Goal: Task Accomplishment & Management: Manage account settings

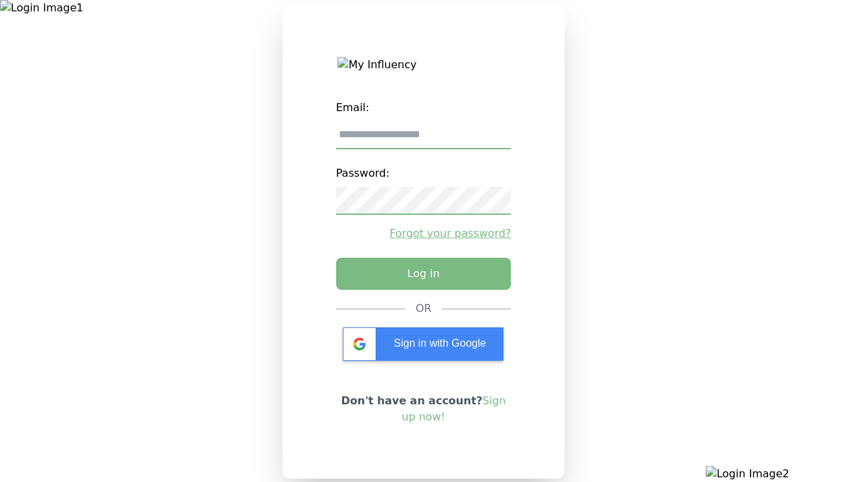
click at [423, 140] on input "email" at bounding box center [424, 135] width 176 height 28
type input "**********"
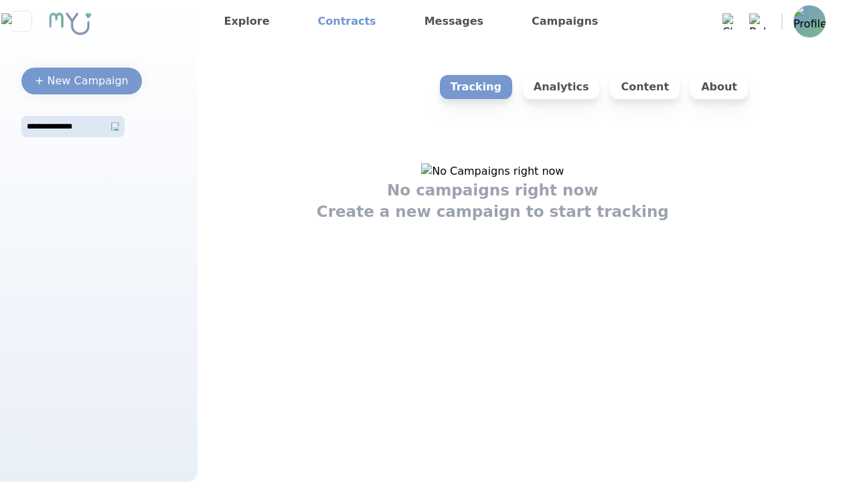
click at [337, 21] on link "Contracts" at bounding box center [347, 21] width 69 height 21
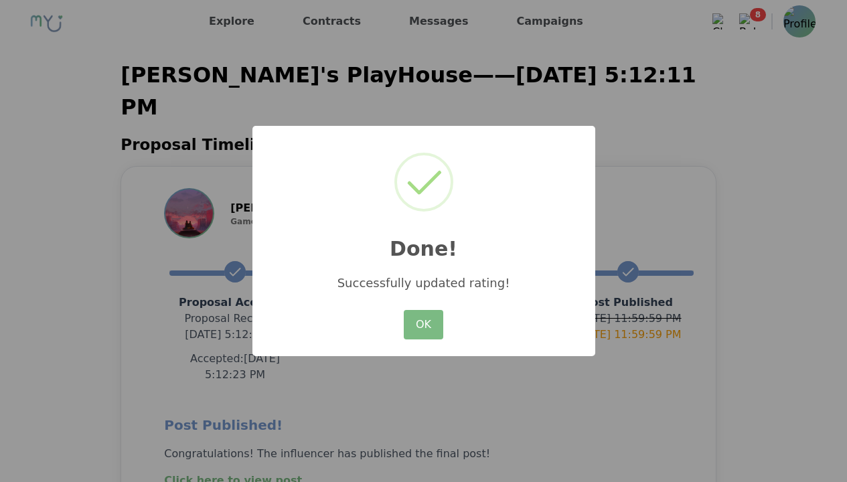
scroll to position [251, 0]
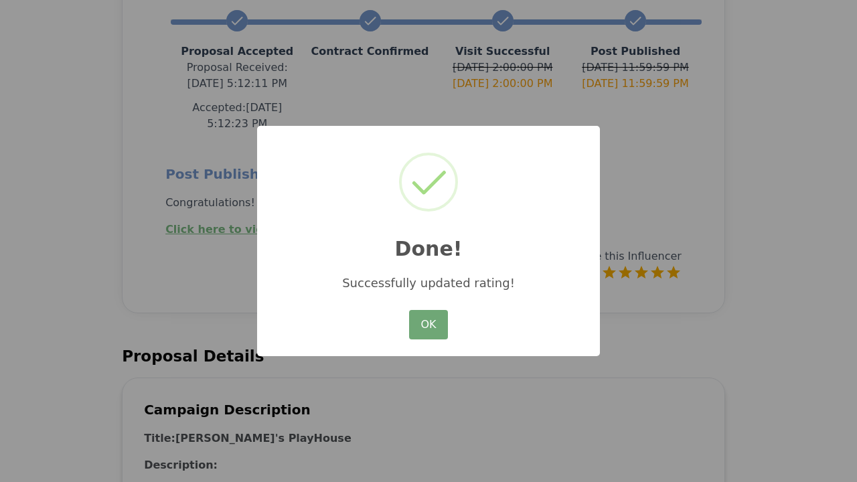
click at [428, 326] on button "OK" at bounding box center [428, 324] width 39 height 29
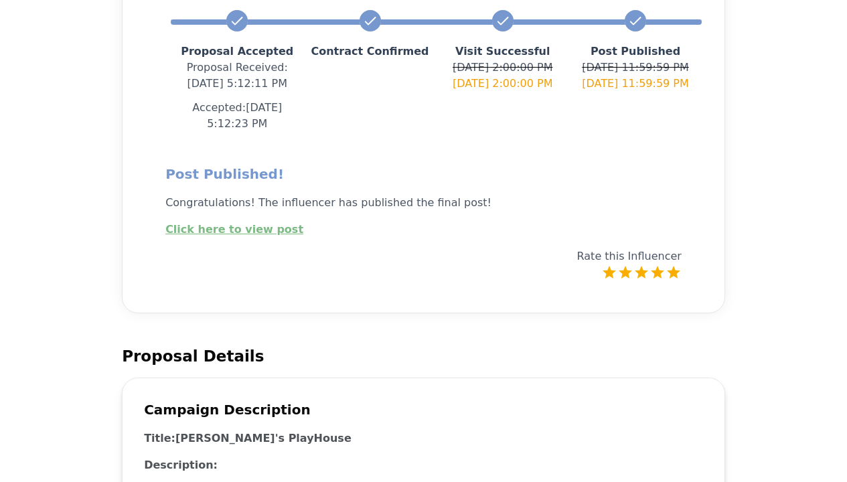
click at [225, 223] on link "Click here to view post" at bounding box center [234, 229] width 138 height 13
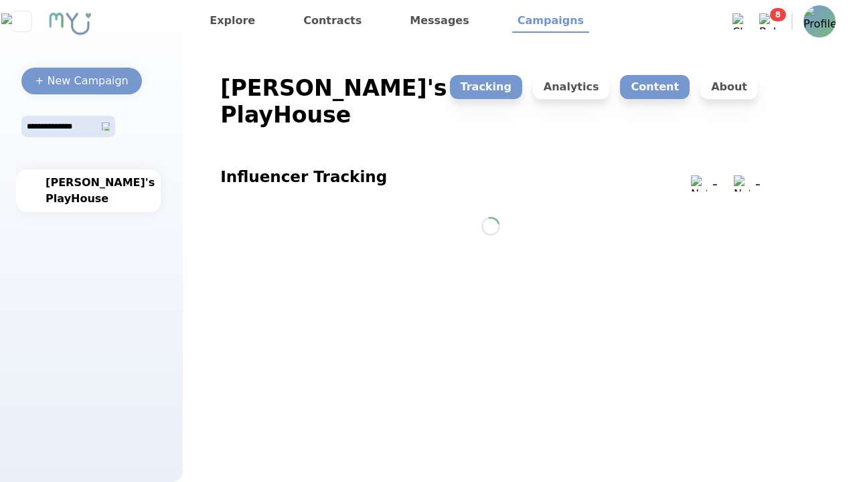
click at [583, 87] on p "Analytics" at bounding box center [571, 87] width 77 height 24
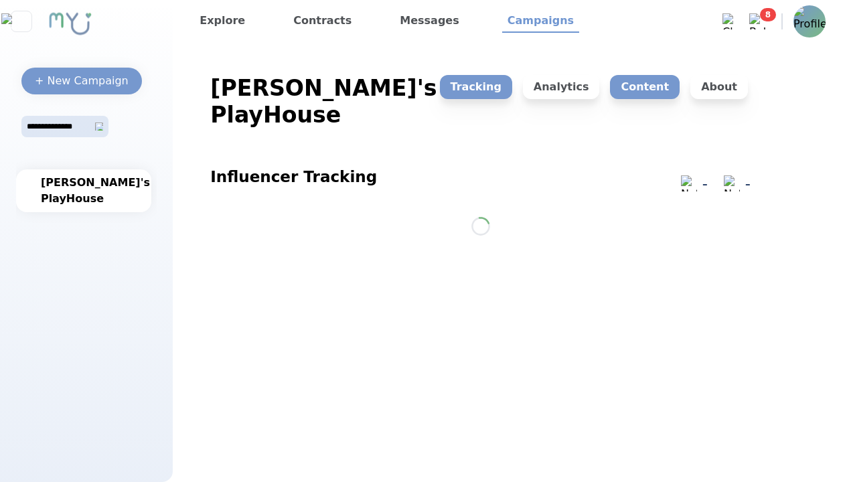
click at [651, 87] on p "Content" at bounding box center [645, 87] width 70 height 24
